Goal: Book appointment/travel/reservation

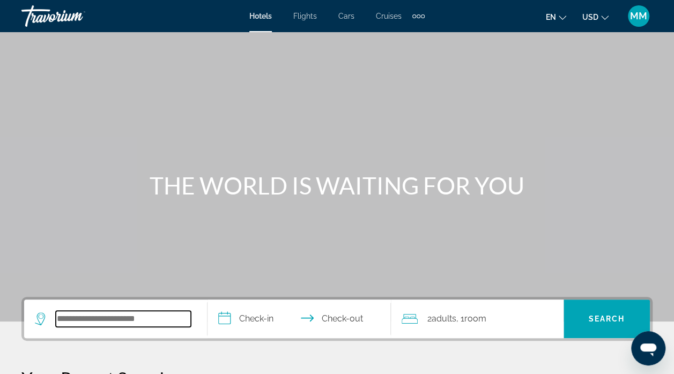
click at [92, 322] on input "Search hotel destination" at bounding box center [123, 319] width 135 height 16
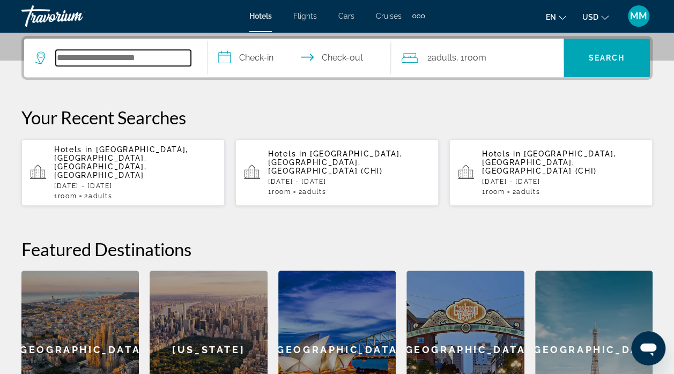
scroll to position [262, 0]
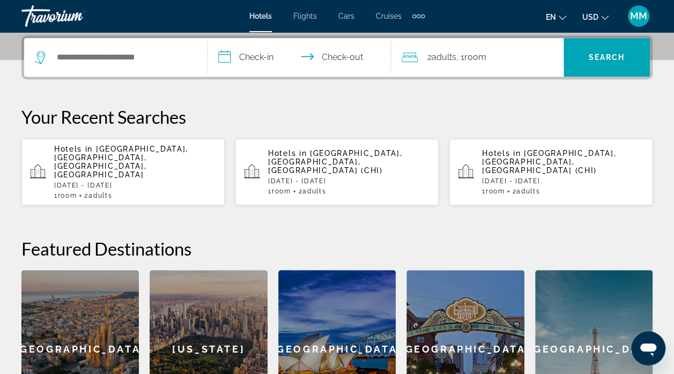
click at [123, 149] on span "[GEOGRAPHIC_DATA], [GEOGRAPHIC_DATA], [GEOGRAPHIC_DATA], [GEOGRAPHIC_DATA]" at bounding box center [121, 162] width 134 height 34
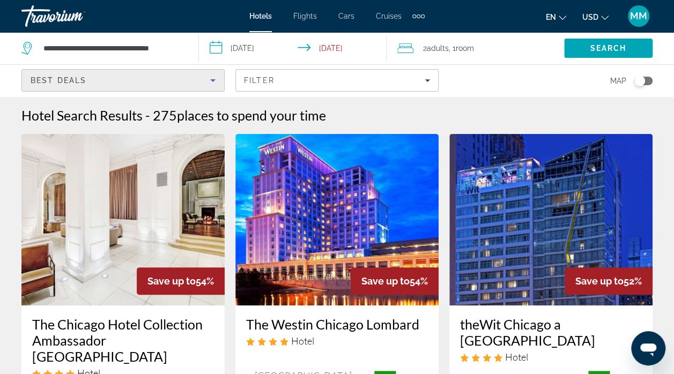
click at [217, 83] on icon "Sort by" at bounding box center [212, 80] width 13 height 13
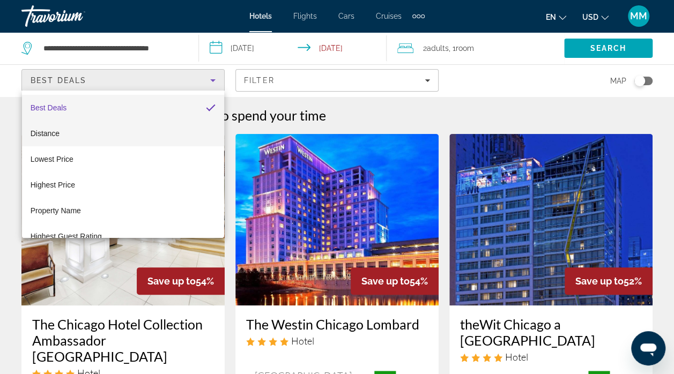
click at [170, 132] on mat-option "Distance" at bounding box center [123, 134] width 203 height 26
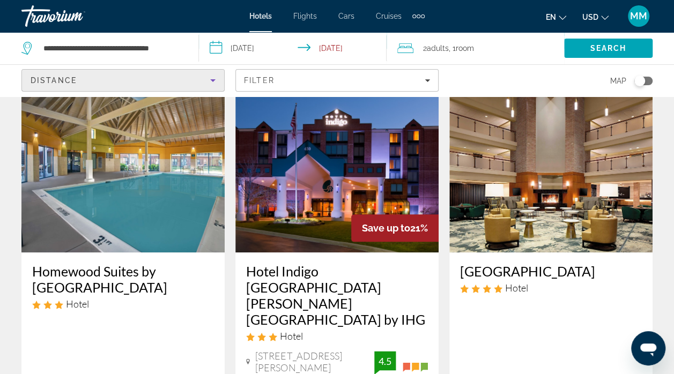
scroll to position [482, 0]
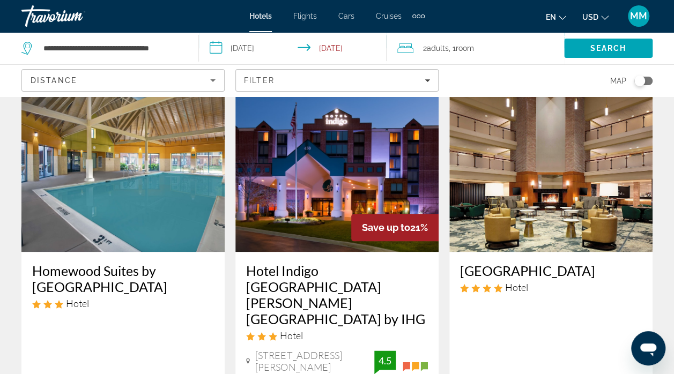
click at [350, 145] on img "Main content" at bounding box center [336, 165] width 203 height 171
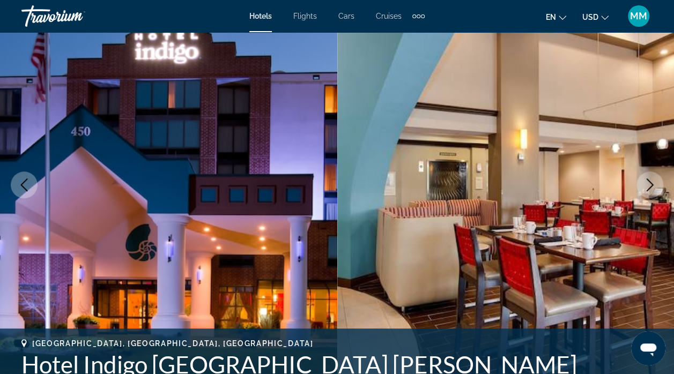
scroll to position [161, 0]
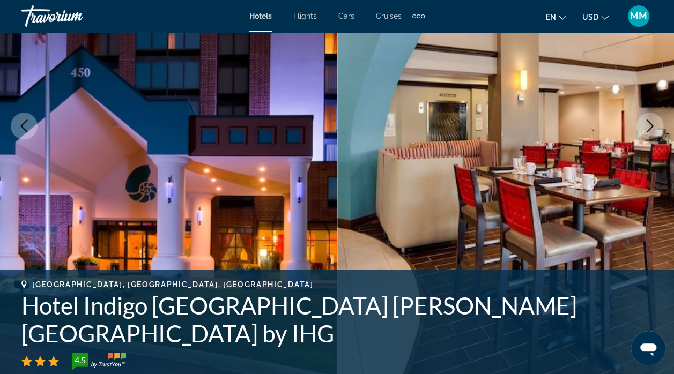
click at [644, 132] on button "Next image" at bounding box center [649, 126] width 27 height 27
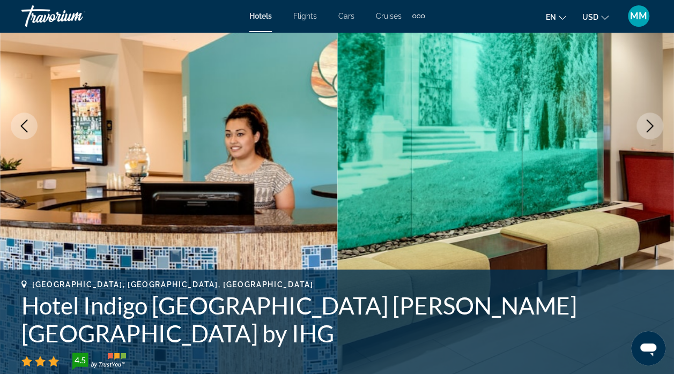
click at [644, 132] on button "Next image" at bounding box center [649, 126] width 27 height 27
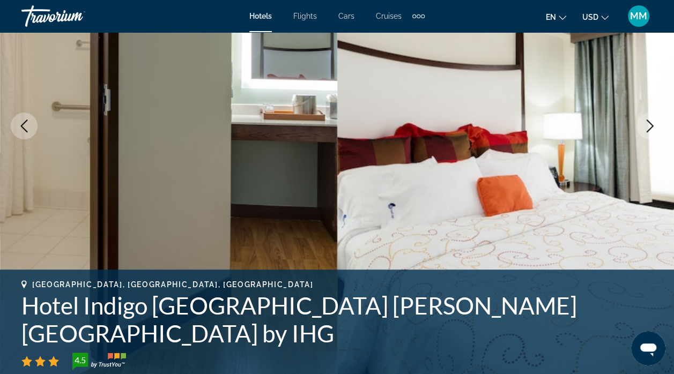
click at [644, 132] on button "Next image" at bounding box center [649, 126] width 27 height 27
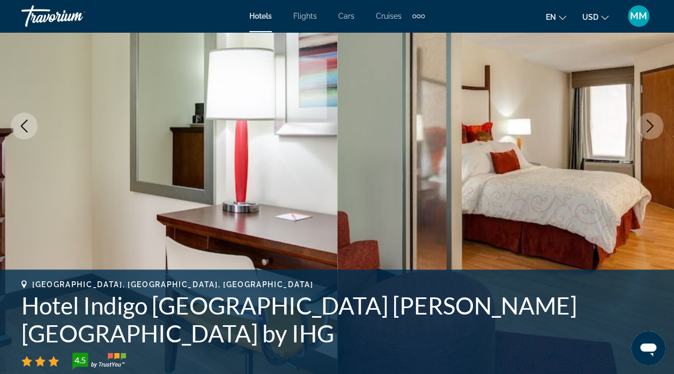
click at [644, 132] on button "Next image" at bounding box center [649, 126] width 27 height 27
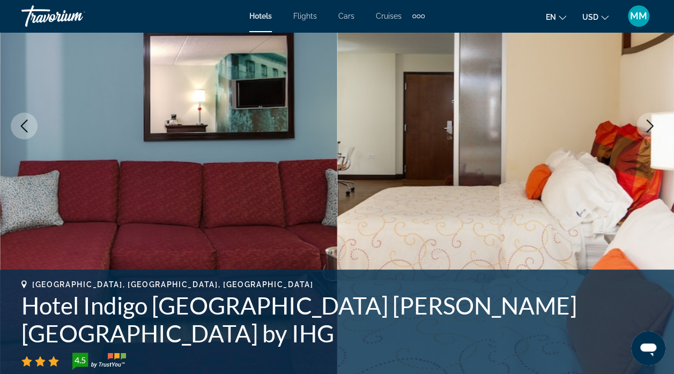
click at [644, 132] on button "Next image" at bounding box center [649, 126] width 27 height 27
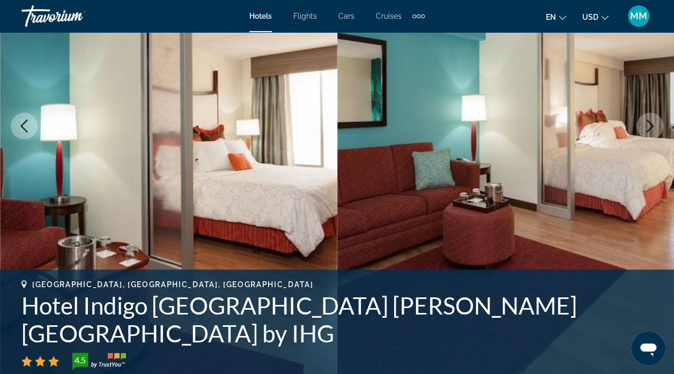
click at [644, 132] on button "Next image" at bounding box center [649, 126] width 27 height 27
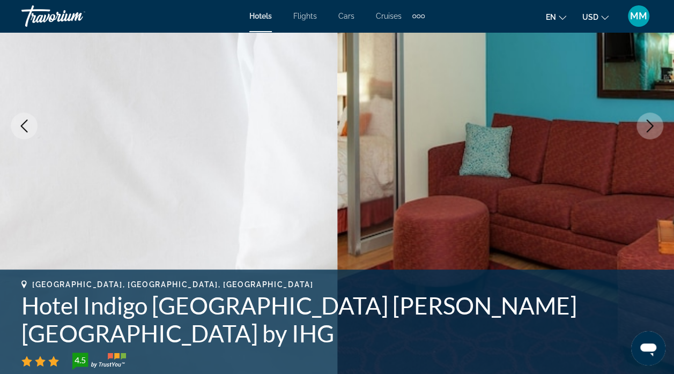
click at [650, 129] on icon "Next image" at bounding box center [649, 126] width 7 height 13
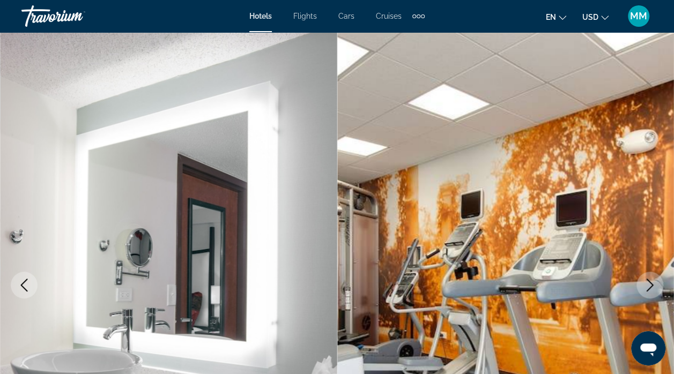
scroll to position [0, 0]
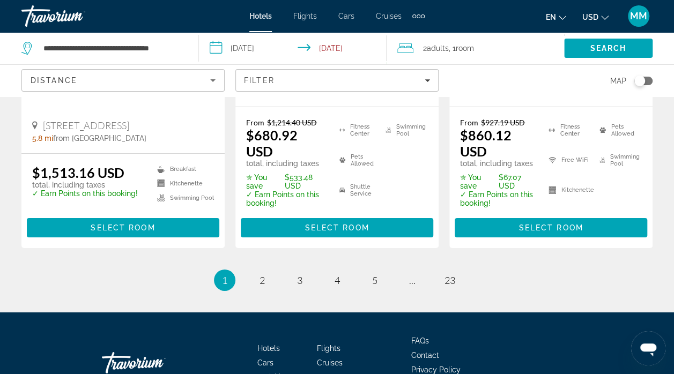
scroll to position [1683, 0]
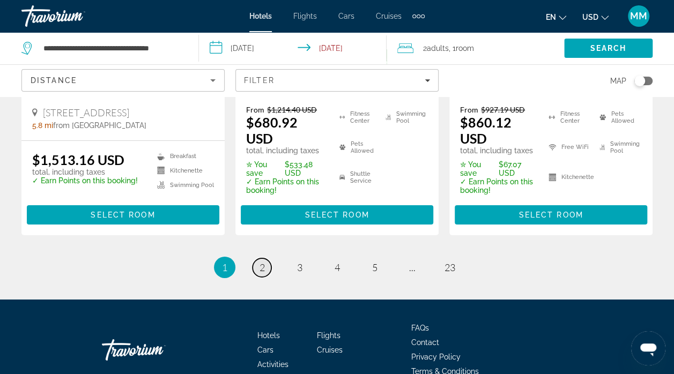
click at [264, 262] on span "2" at bounding box center [261, 268] width 5 height 12
